Goal: Complete application form

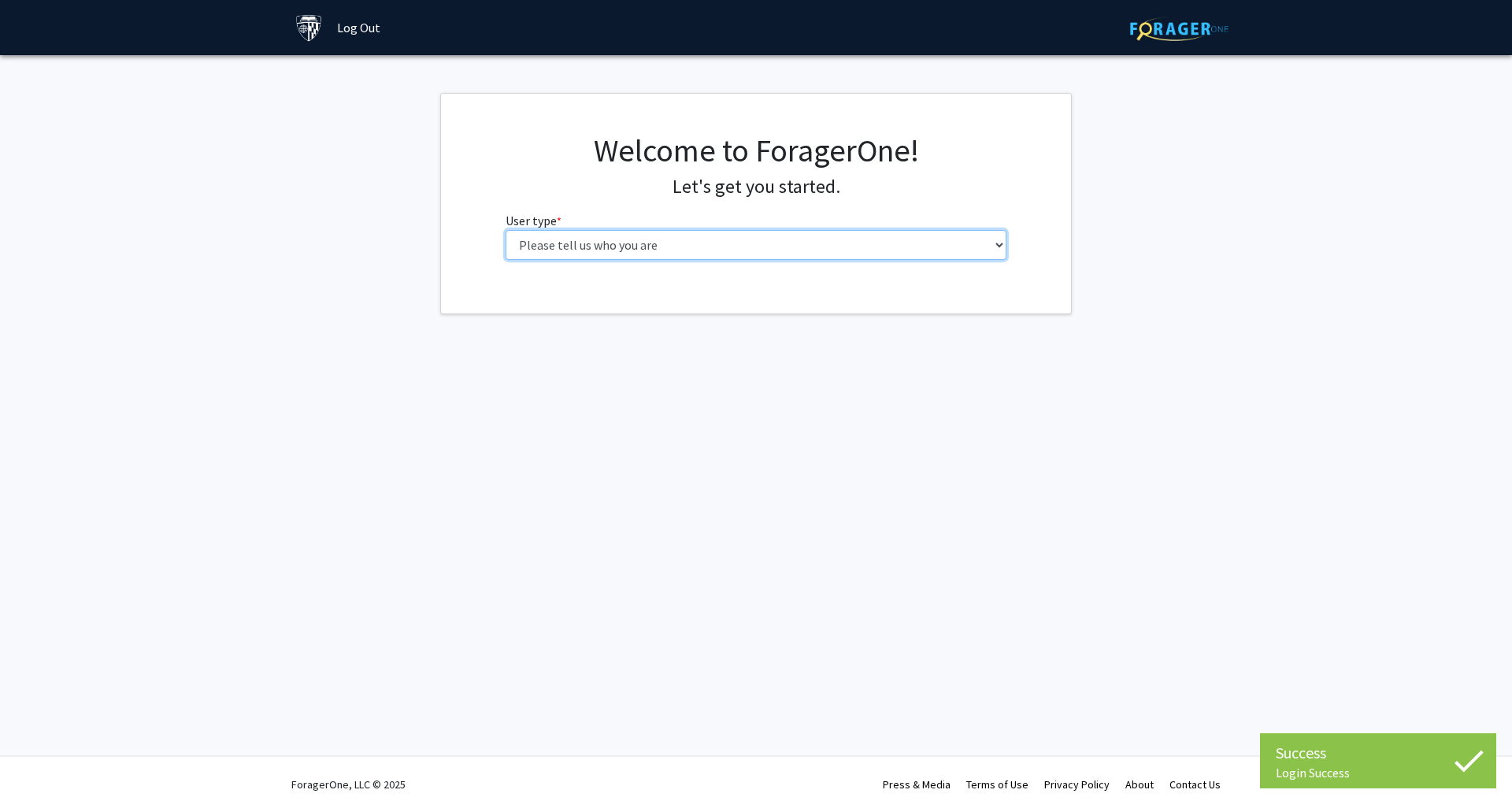
click at [653, 237] on select "Please tell us who you are Undergraduate Student Master's Student Doctoral Cand…" at bounding box center [756, 244] width 501 height 30
select select "2: masters"
click at [505, 230] on select "Please tell us who you are Undergraduate Student Master's Student Doctoral Cand…" at bounding box center [756, 244] width 501 height 30
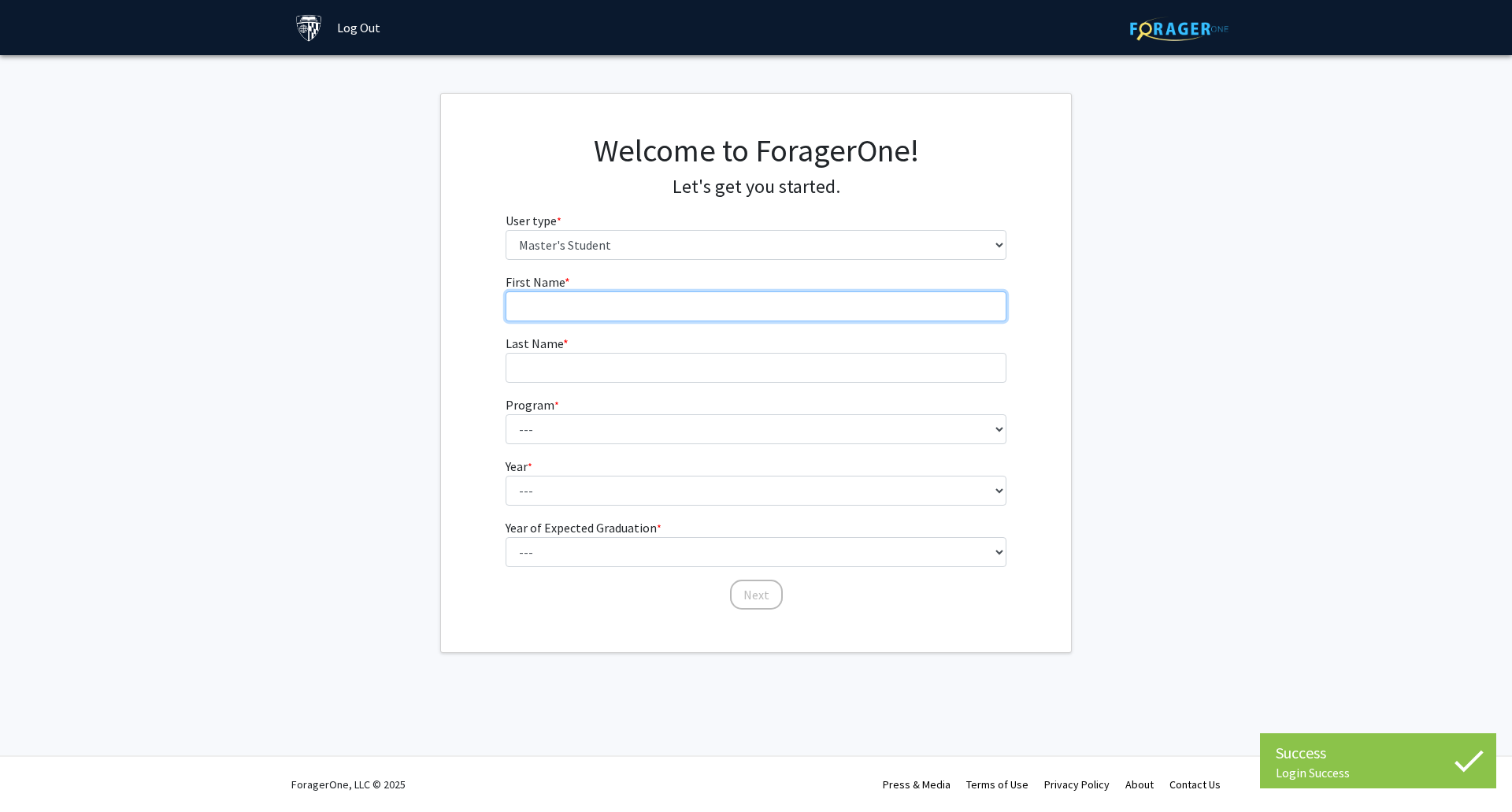
click at [628, 300] on input "First Name * required" at bounding box center [756, 306] width 501 height 30
type input "Moshen"
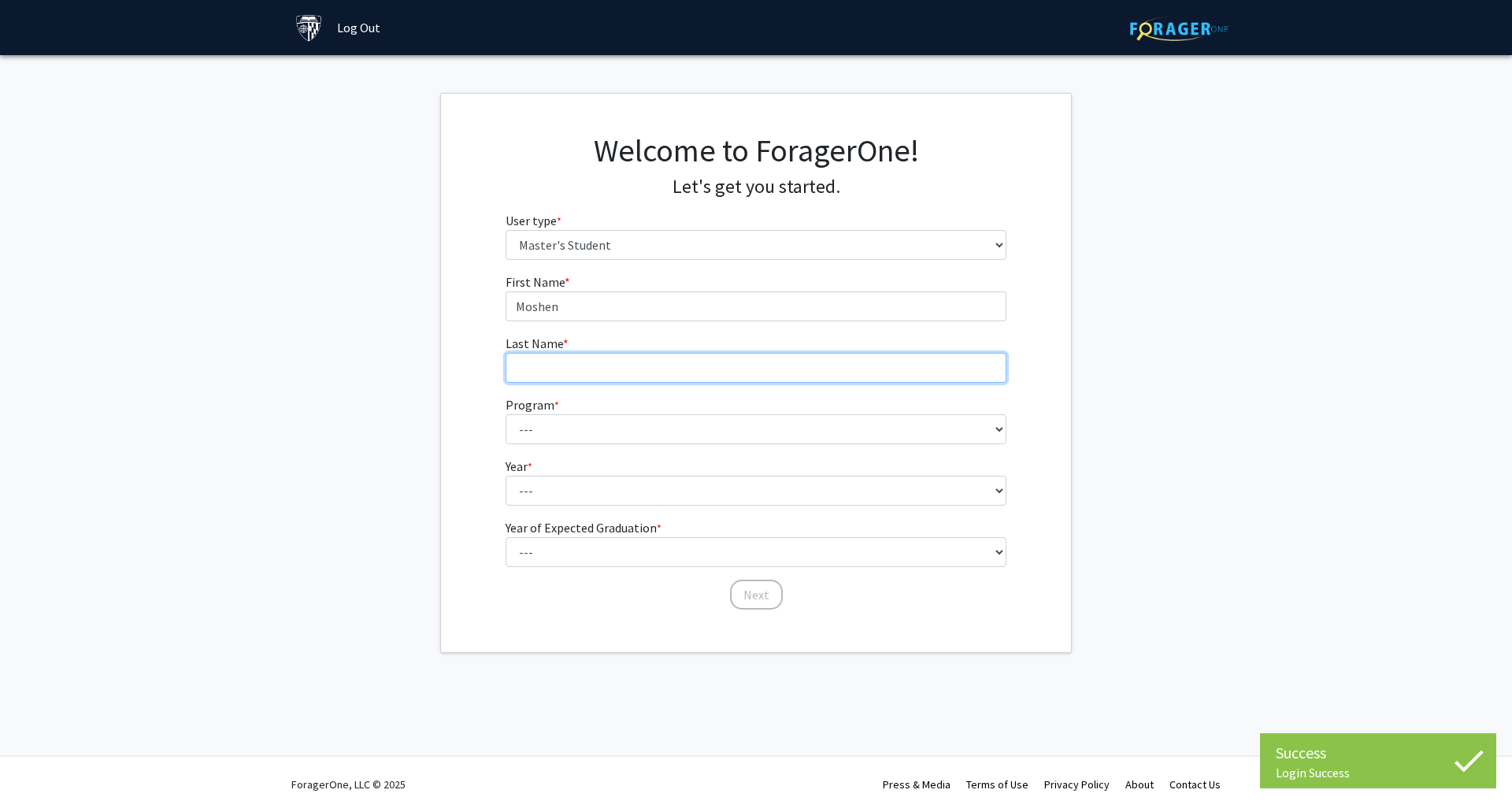
type input "Hu"
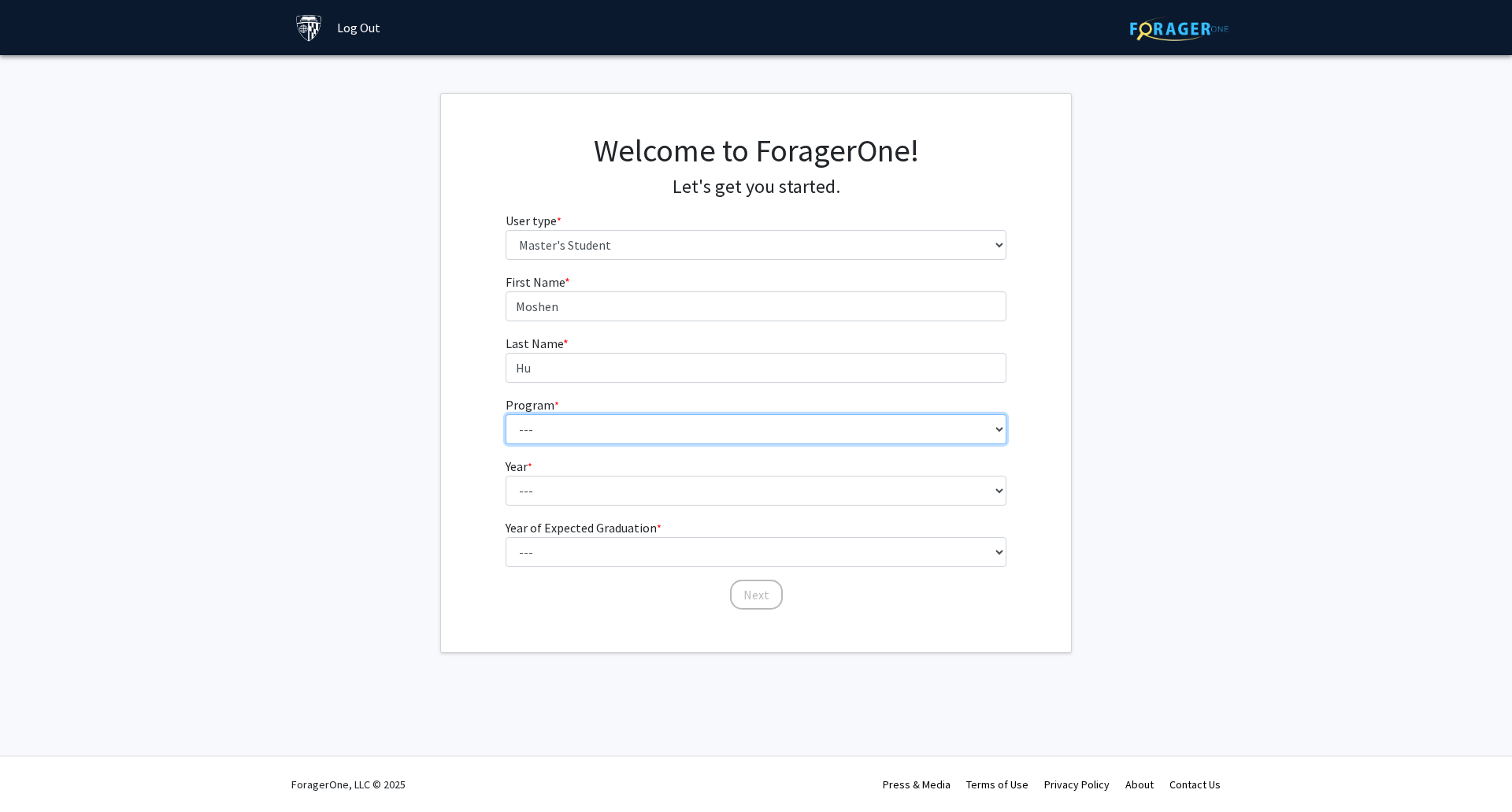
click at [563, 415] on select "--- Anatomy Education Applied and Computational Mathematics Applied Biomedical …" at bounding box center [756, 429] width 501 height 30
click at [489, 432] on div "First Name * required [PERSON_NAME] Last Name * required Hu Program * required …" at bounding box center [756, 441] width 630 height 338
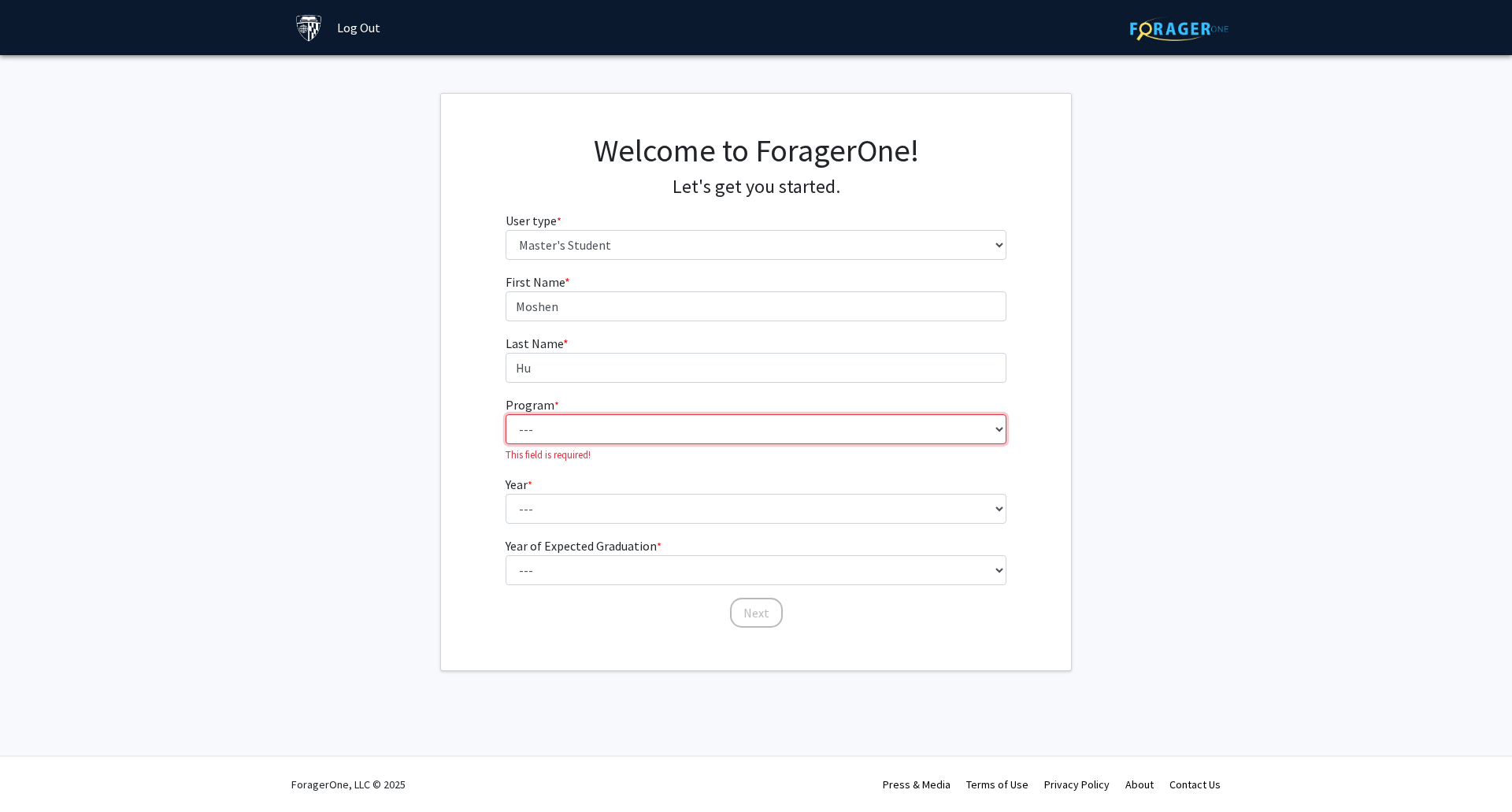
click at [557, 427] on select "--- Anatomy Education Applied and Computational Mathematics Applied Biomedical …" at bounding box center [756, 429] width 501 height 30
click at [471, 428] on div "First Name * required [PERSON_NAME] Last Name * required Hu Program * required …" at bounding box center [756, 451] width 630 height 356
click at [627, 429] on select "--- Anatomy Education Applied and Computational Mathematics Applied Biomedical …" at bounding box center [756, 429] width 501 height 30
select select "39: 28"
click at [505, 415] on select "--- Anatomy Education Applied and Computational Mathematics Applied Biomedical …" at bounding box center [756, 429] width 501 height 30
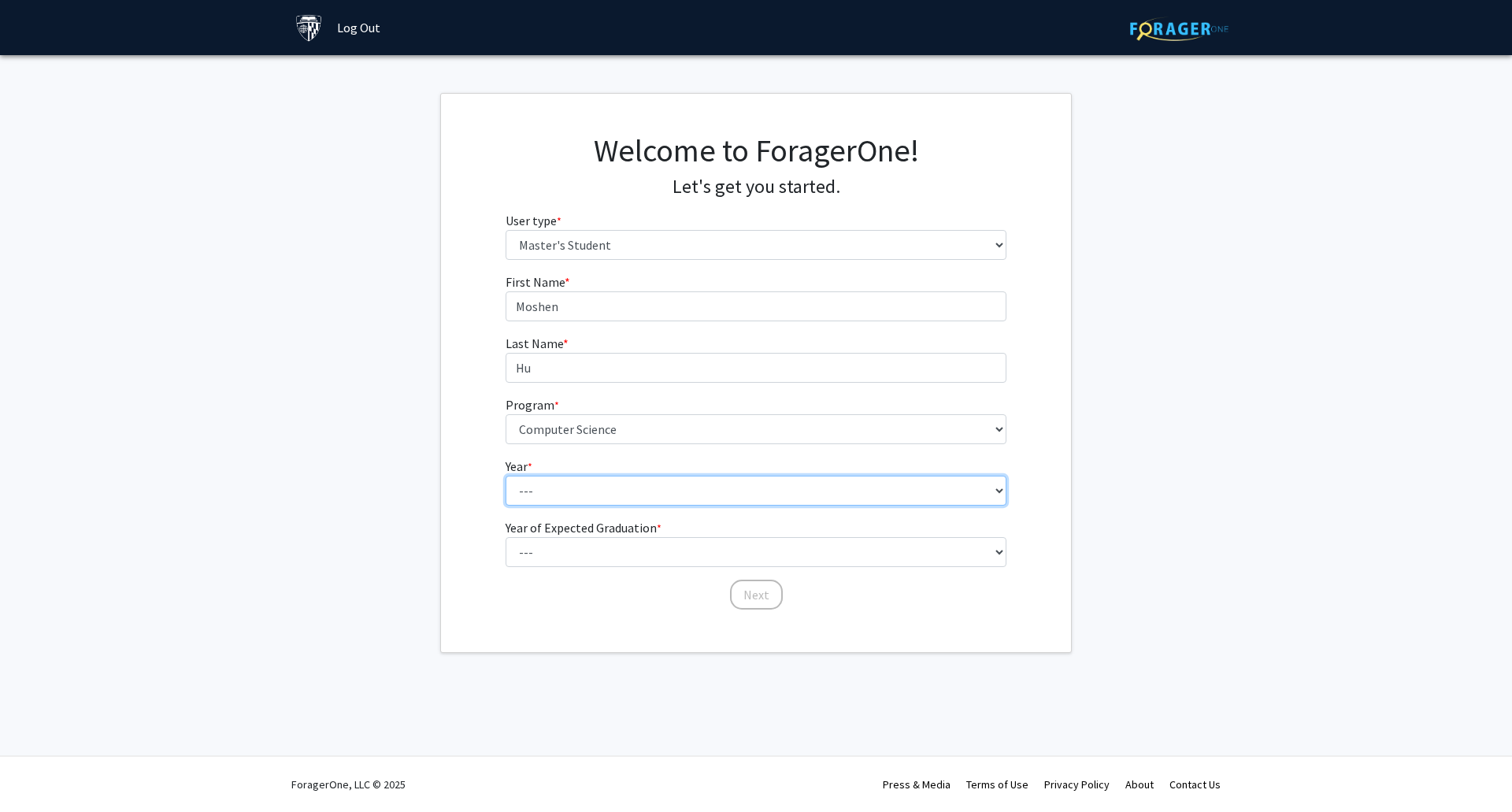
click at [600, 482] on select "--- First Year Second Year" at bounding box center [756, 490] width 501 height 30
select select "1: first_year"
click at [505, 476] on select "--- First Year Second Year" at bounding box center [756, 490] width 501 height 30
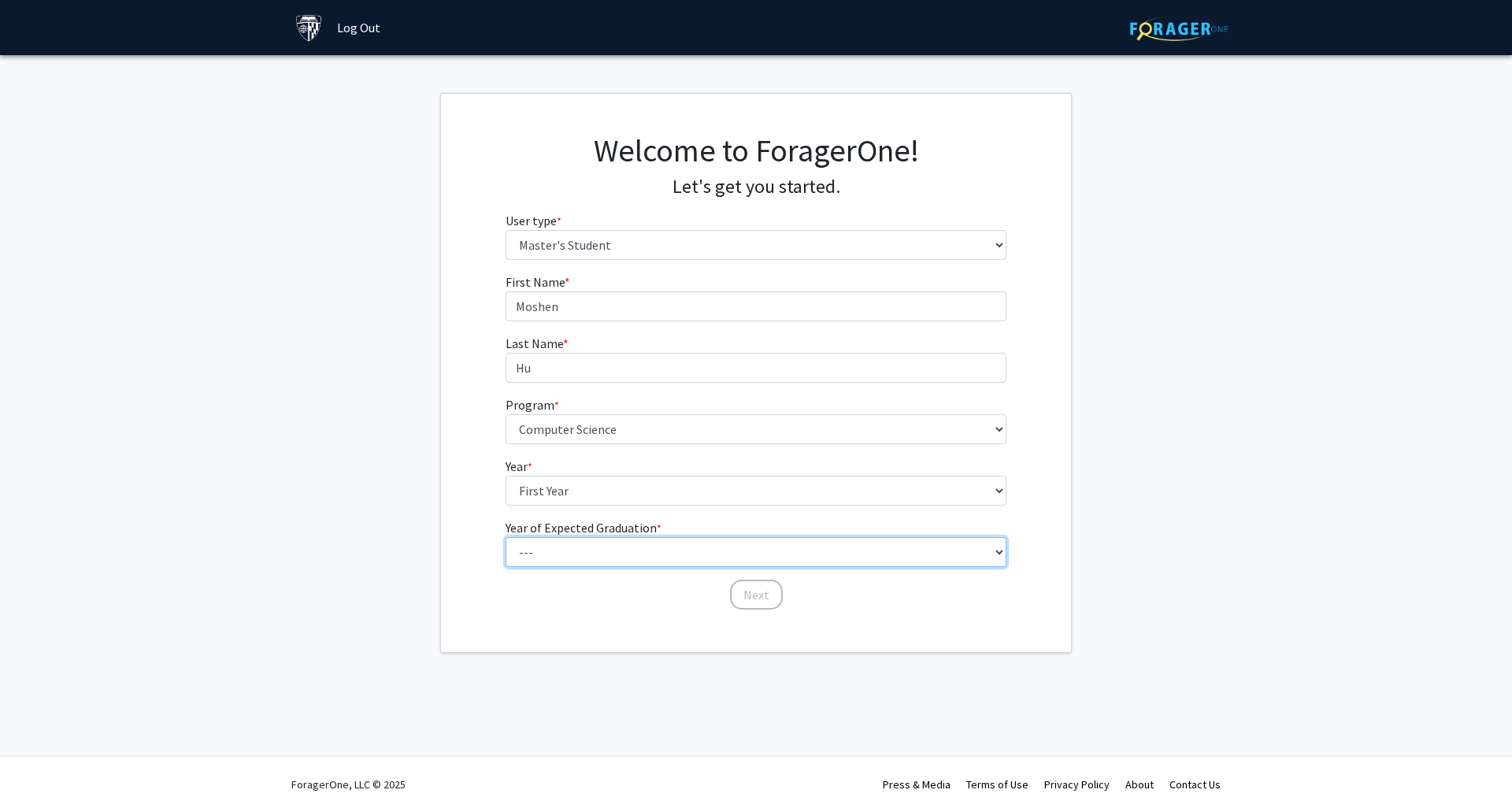
click at [571, 548] on select "--- 2025 2026 2027 2028 2029 2030 2031 2032 2033 2034" at bounding box center [756, 551] width 501 height 30
select select "2: 2026"
click at [505, 537] on select "--- 2025 2026 2027 2028 2029 2030 2031 2032 2033 2034" at bounding box center [756, 551] width 501 height 30
drag, startPoint x: 754, startPoint y: 593, endPoint x: 765, endPoint y: 609, distance: 19.4
click at [754, 590] on button "Next" at bounding box center [756, 594] width 52 height 30
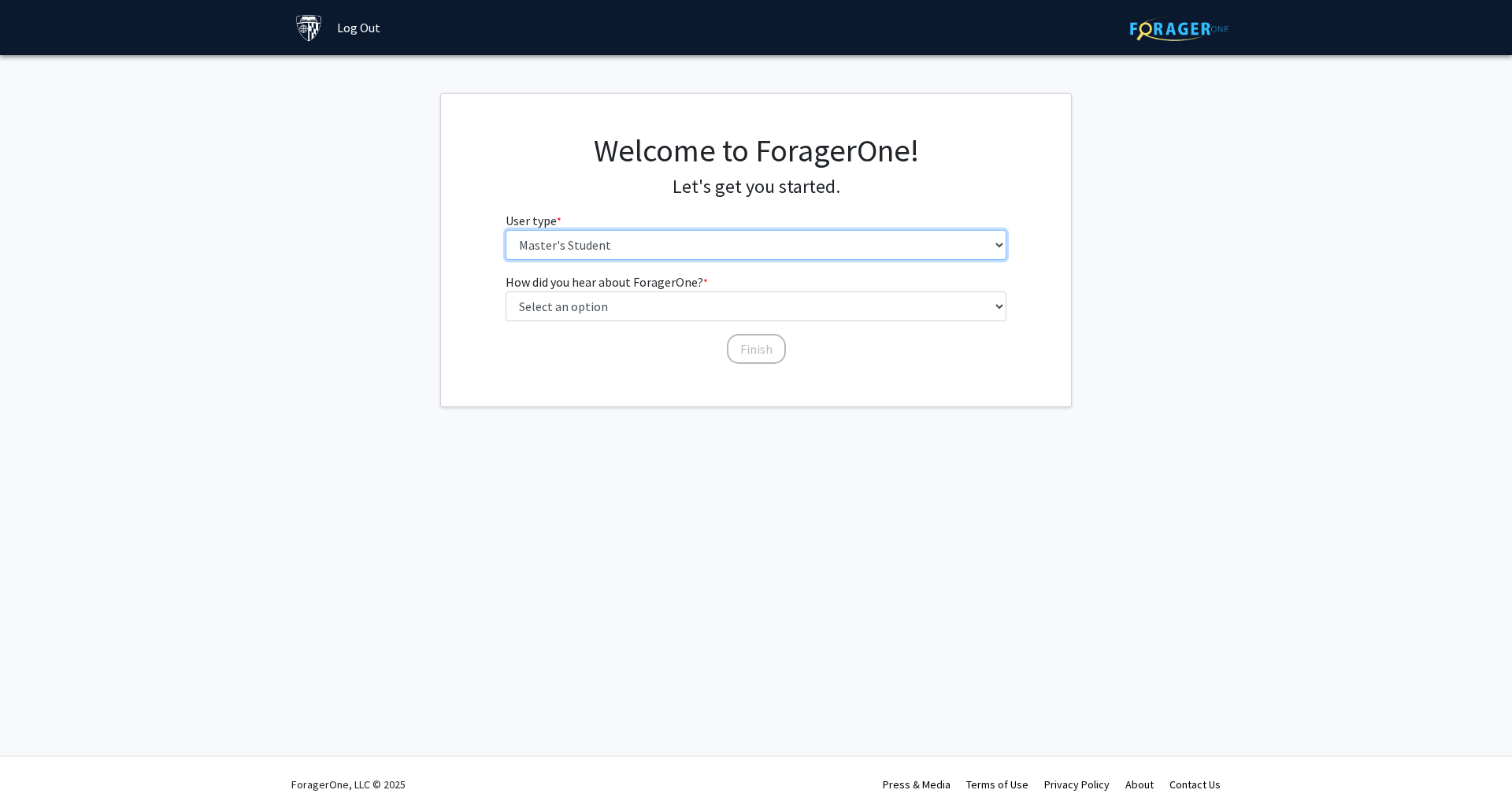
click at [627, 238] on select "Please tell us who you are Undergraduate Student Master's Student Doctoral Cand…" at bounding box center [756, 244] width 501 height 30
click at [505, 230] on select "Please tell us who you are Undergraduate Student Master's Student Doctoral Cand…" at bounding box center [756, 244] width 501 height 30
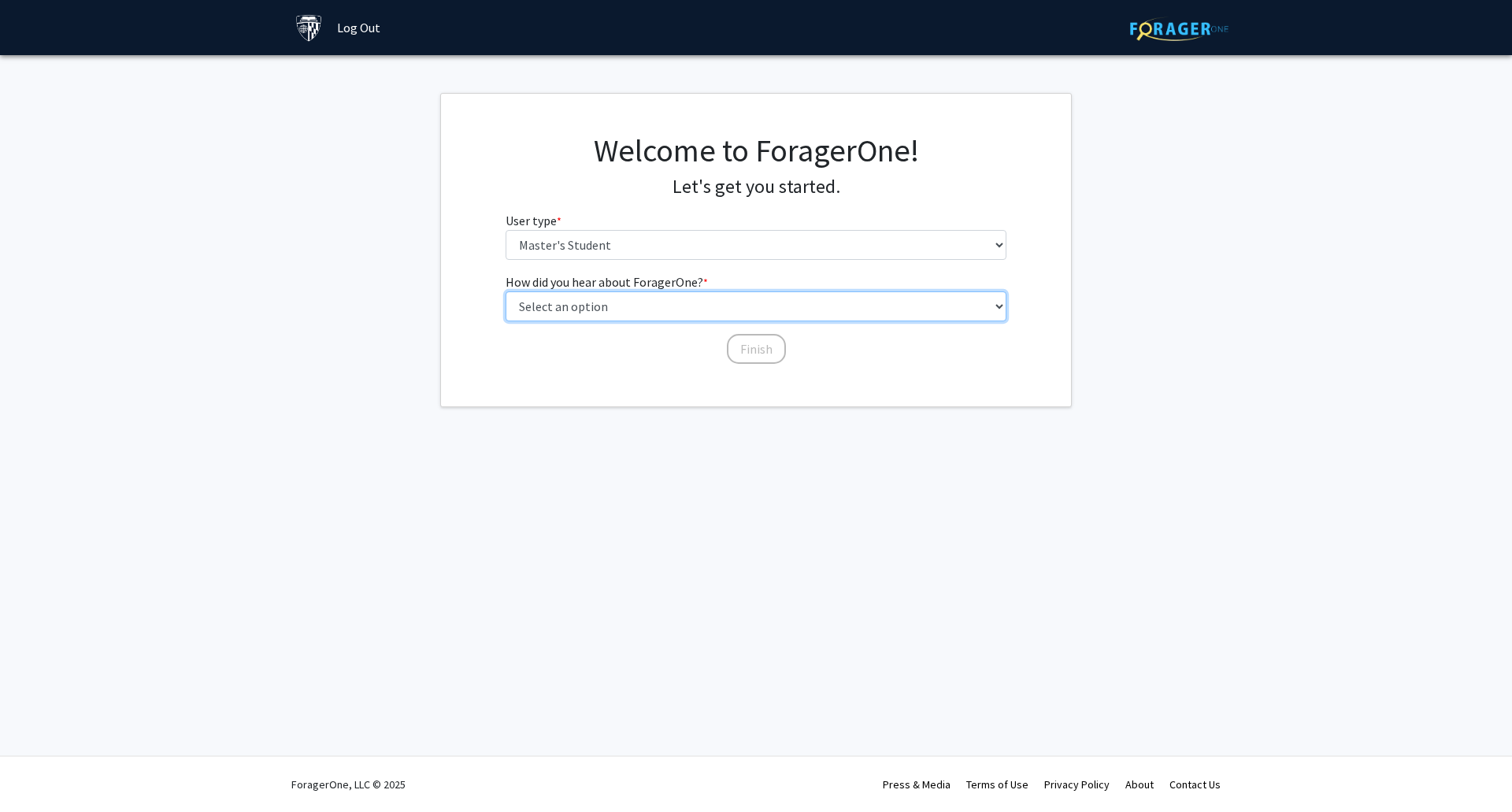
click at [630, 311] on select "Select an option Peer/student recommendation Faculty/staff recommendation Unive…" at bounding box center [756, 306] width 501 height 30
select select "3: university_website"
click at [505, 292] on select "Select an option Peer/student recommendation Faculty/staff recommendation Unive…" at bounding box center [756, 306] width 501 height 30
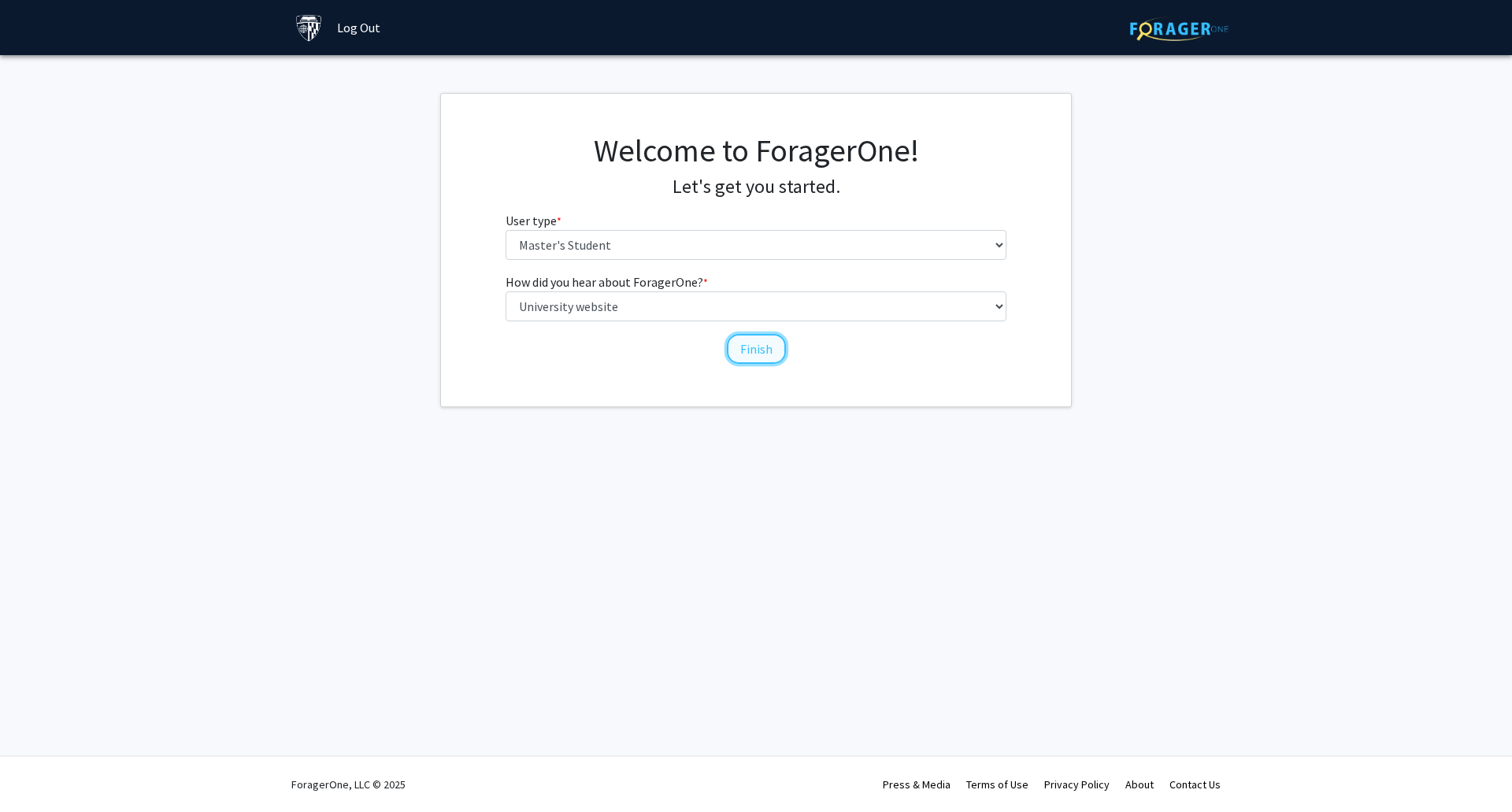
click at [762, 360] on button "Finish" at bounding box center [756, 348] width 59 height 30
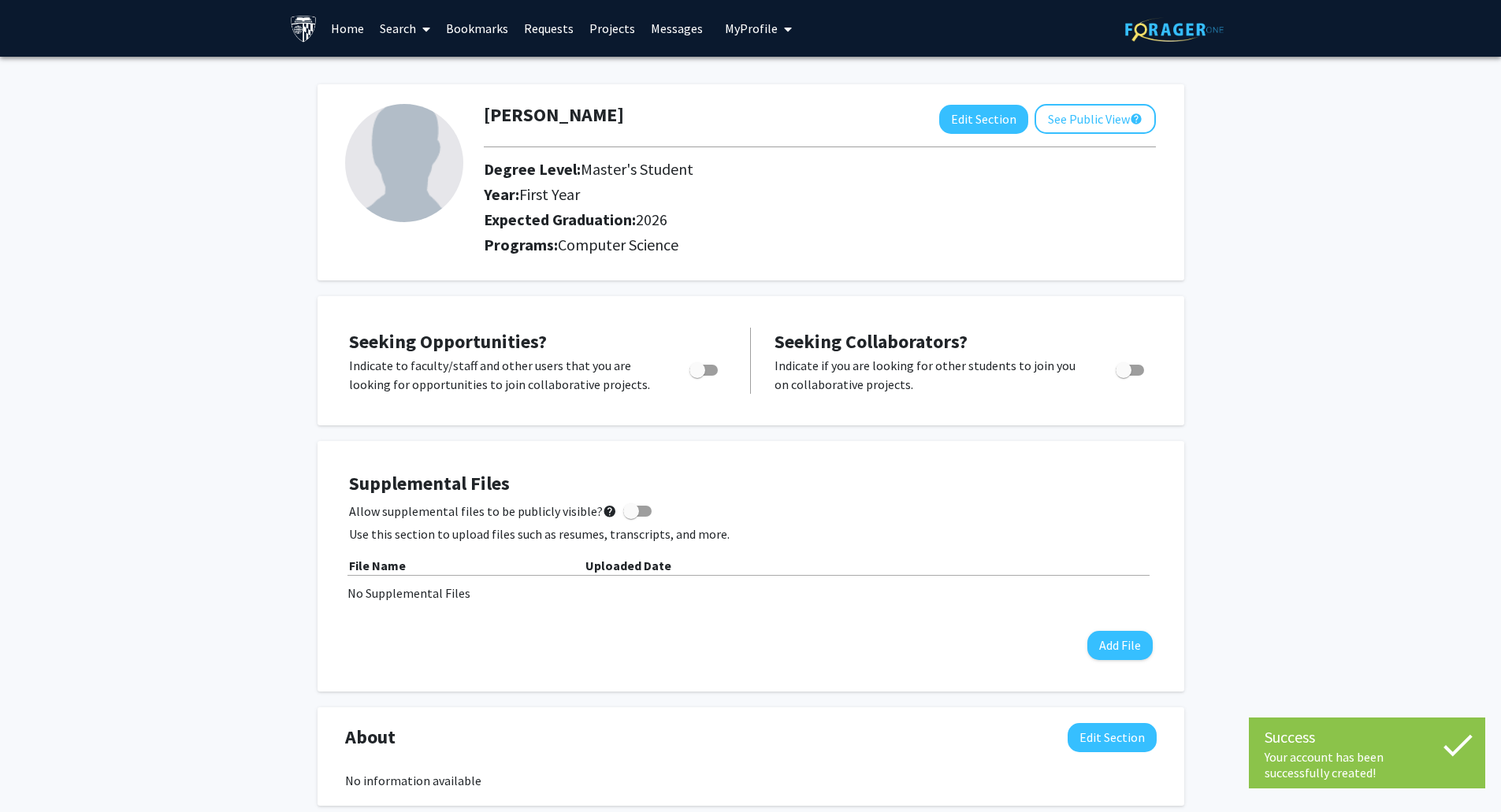
click at [700, 370] on span "Toggle" at bounding box center [697, 370] width 16 height 16
click at [697, 376] on input "Are you actively seeking opportunities?" at bounding box center [696, 376] width 1 height 1
checkbox input "true"
click at [1131, 373] on span "Toggle" at bounding box center [1130, 370] width 29 height 11
click at [1123, 376] on input "Would you like to receive other student requests to work with you?" at bounding box center [1122, 376] width 1 height 1
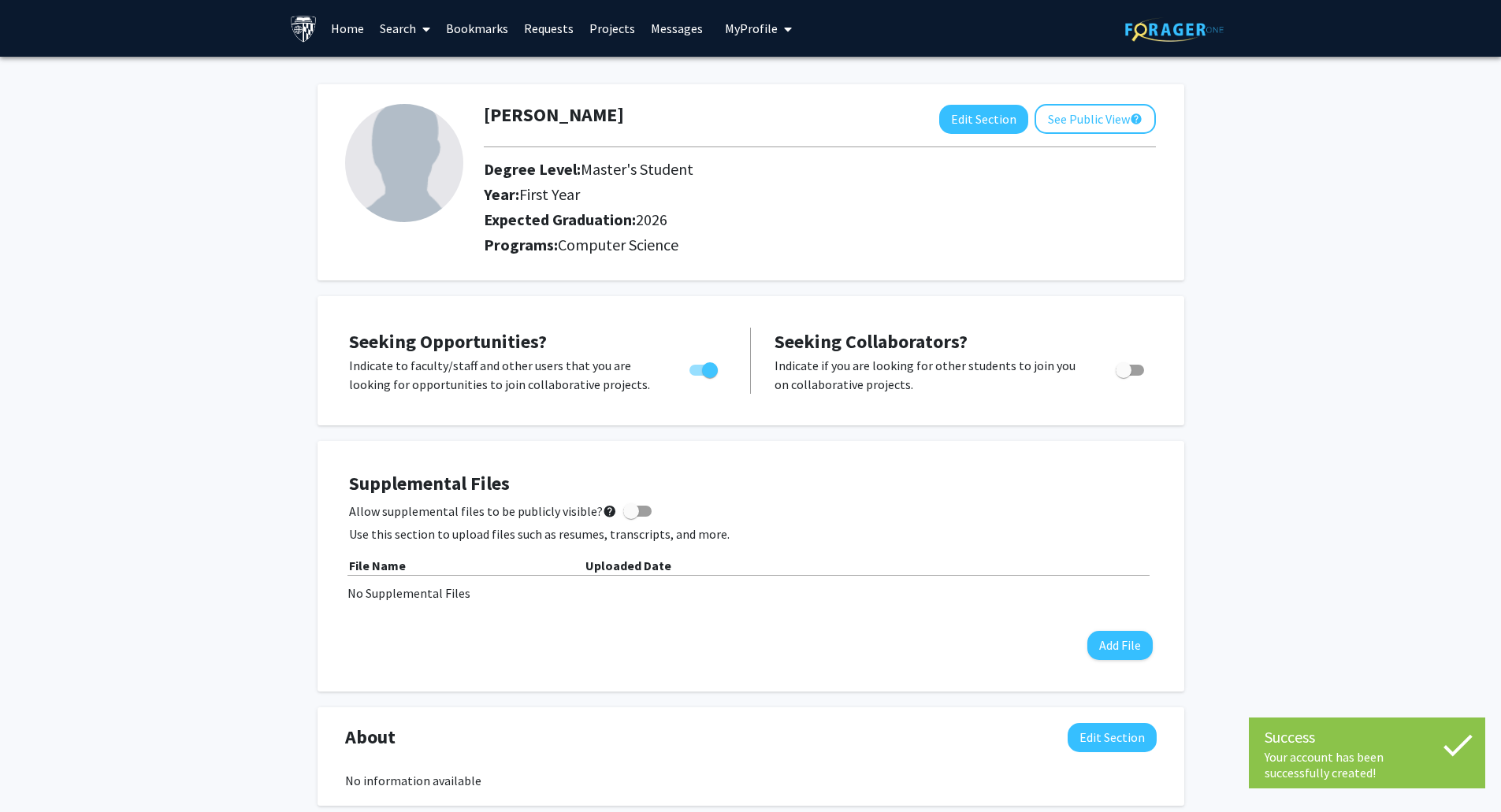
checkbox input "true"
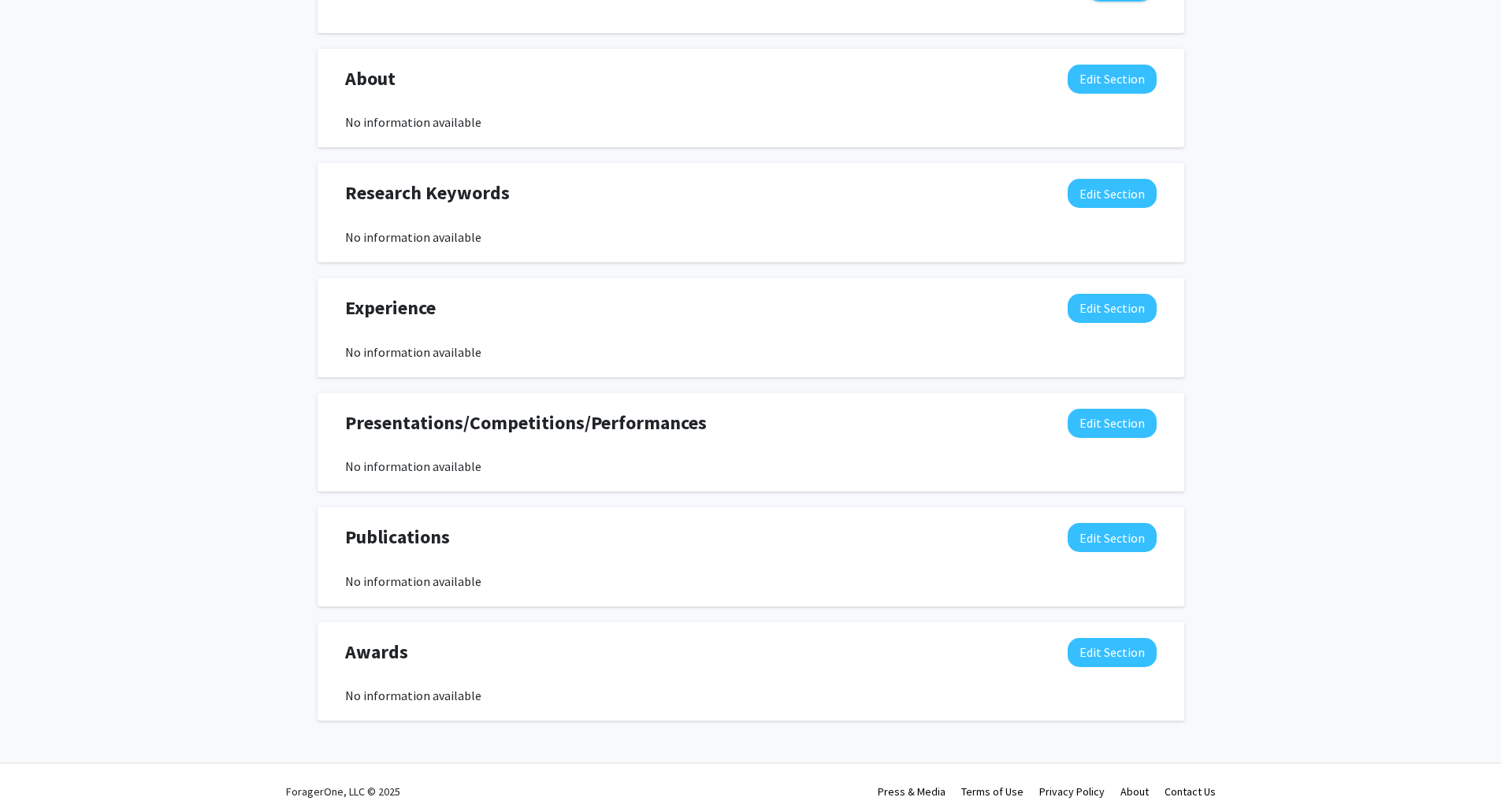
scroll to position [665, 0]
